Goal: Task Accomplishment & Management: Manage account settings

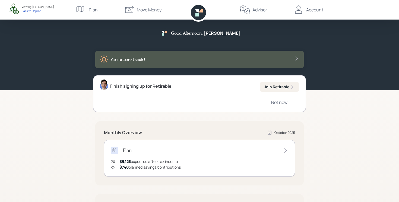
click at [264, 10] on div "Advisor" at bounding box center [259, 10] width 15 height 7
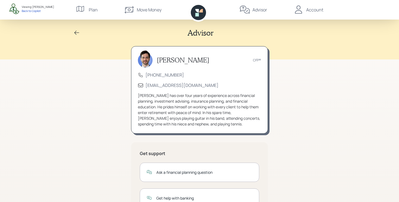
click at [316, 9] on div "Account" at bounding box center [314, 10] width 17 height 7
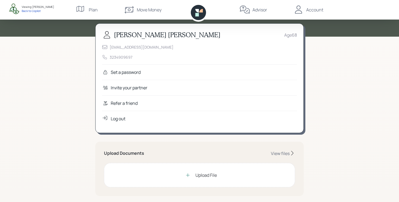
scroll to position [24, 0]
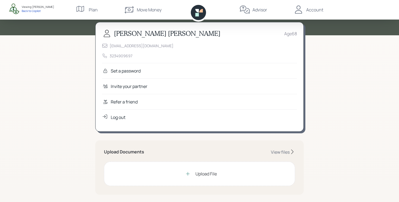
click at [133, 102] on div "Refer a friend" at bounding box center [124, 101] width 27 height 7
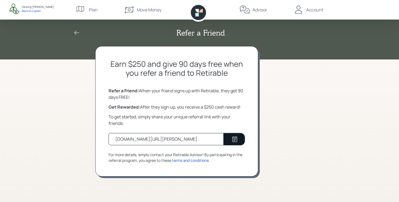
click at [235, 139] on icon at bounding box center [234, 138] width 5 height 5
